Goal: Information Seeking & Learning: Check status

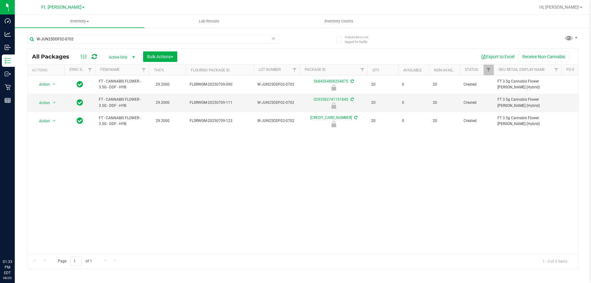
click at [89, 41] on input "W-JUN25DDF02-0702" at bounding box center [153, 38] width 252 height 9
click at [91, 34] on input "G" at bounding box center [153, 38] width 252 height 9
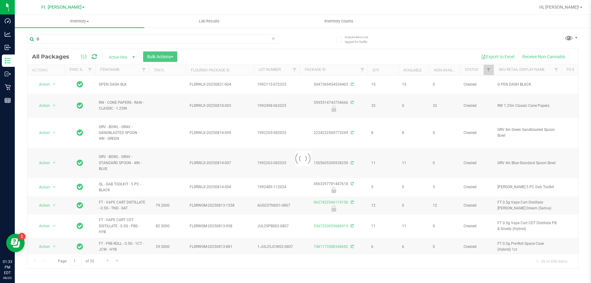
drag, startPoint x: 102, startPoint y: 36, endPoint x: 70, endPoint y: 28, distance: 33.4
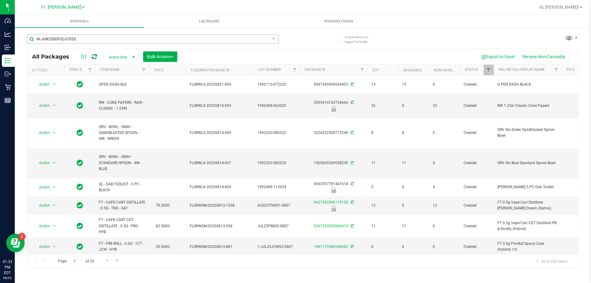
click at [102, 41] on input "W-JUN25DDF02-0702G" at bounding box center [153, 38] width 252 height 9
type input "W-JUN25DDF02-0702"
